Goal: Information Seeking & Learning: Learn about a topic

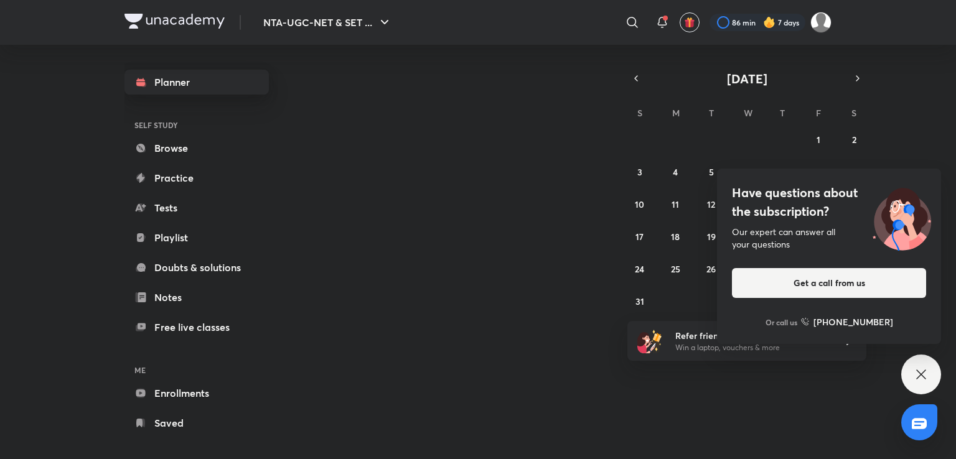
click at [215, 80] on link "Planner" at bounding box center [197, 82] width 144 height 25
click at [914, 374] on icon at bounding box center [921, 374] width 15 height 15
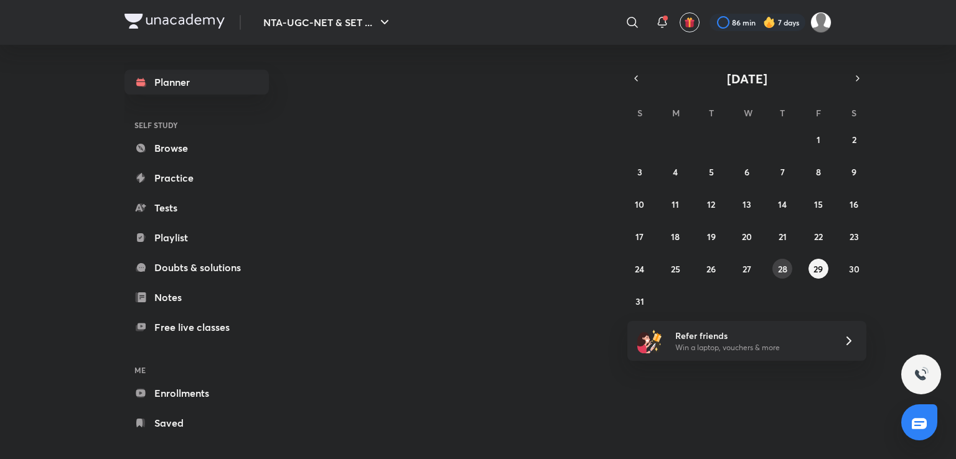
click at [787, 271] on abbr "28" at bounding box center [782, 269] width 9 height 12
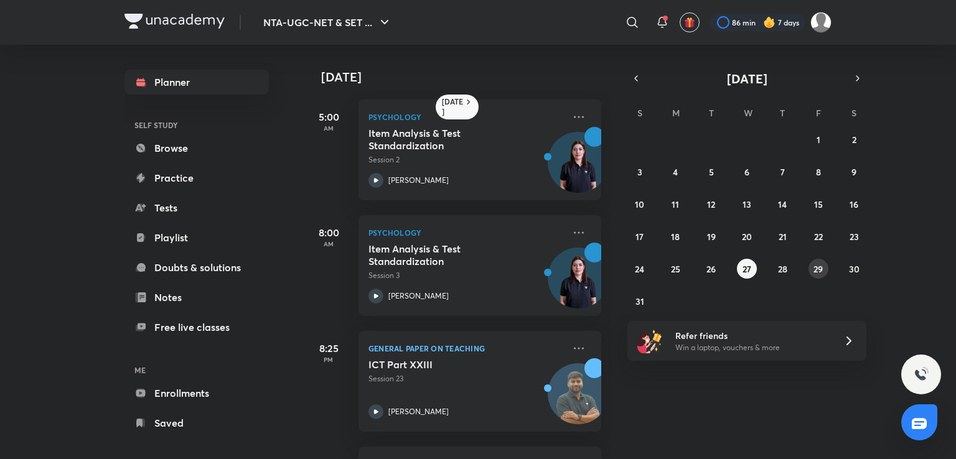
click at [819, 272] on abbr "29" at bounding box center [818, 269] width 9 height 12
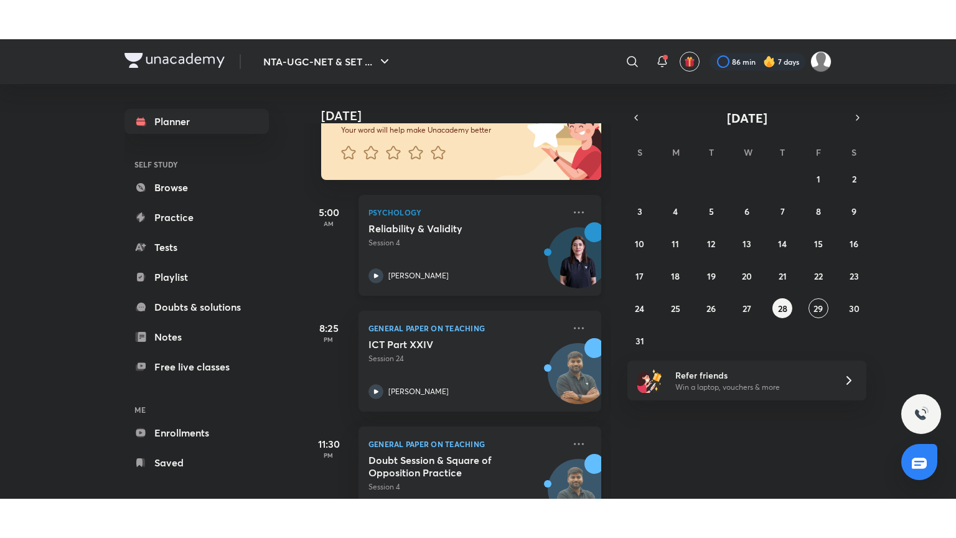
scroll to position [115, 0]
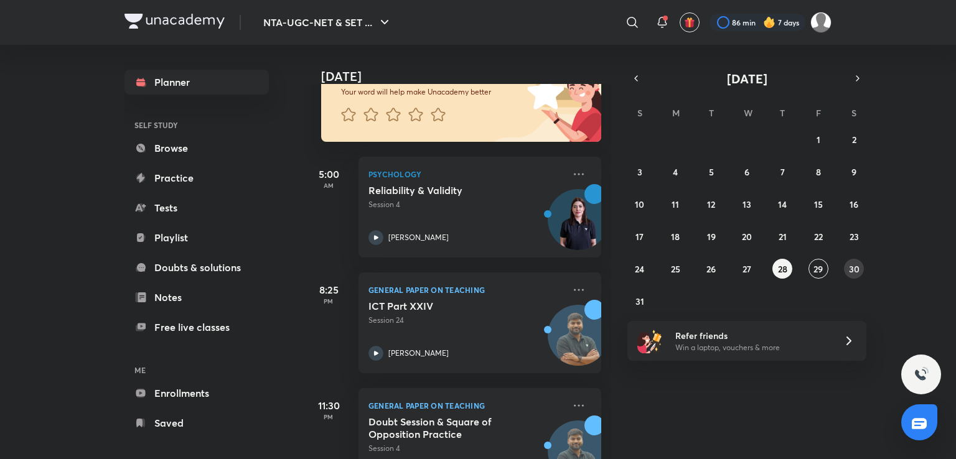
click at [855, 272] on abbr "30" at bounding box center [854, 269] width 11 height 12
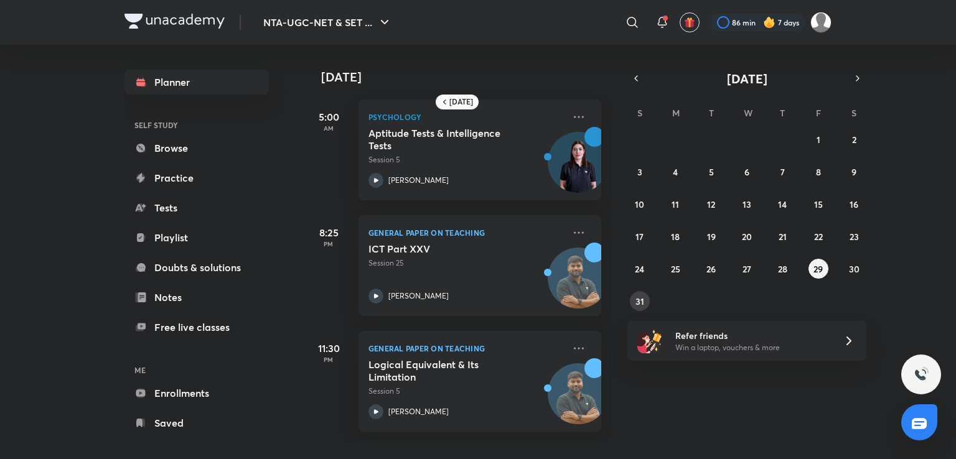
click at [639, 296] on abbr "31" at bounding box center [640, 302] width 9 height 12
click at [855, 265] on abbr "30" at bounding box center [854, 269] width 11 height 12
click at [819, 277] on button "29" at bounding box center [819, 269] width 20 height 20
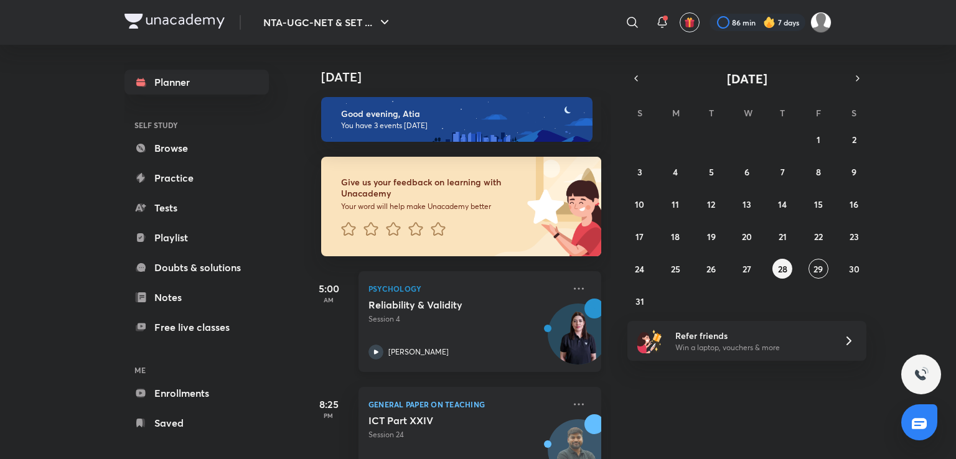
click at [499, 311] on div "Reliability & Validity Session 4" at bounding box center [467, 312] width 196 height 26
